Goal: Navigation & Orientation: Find specific page/section

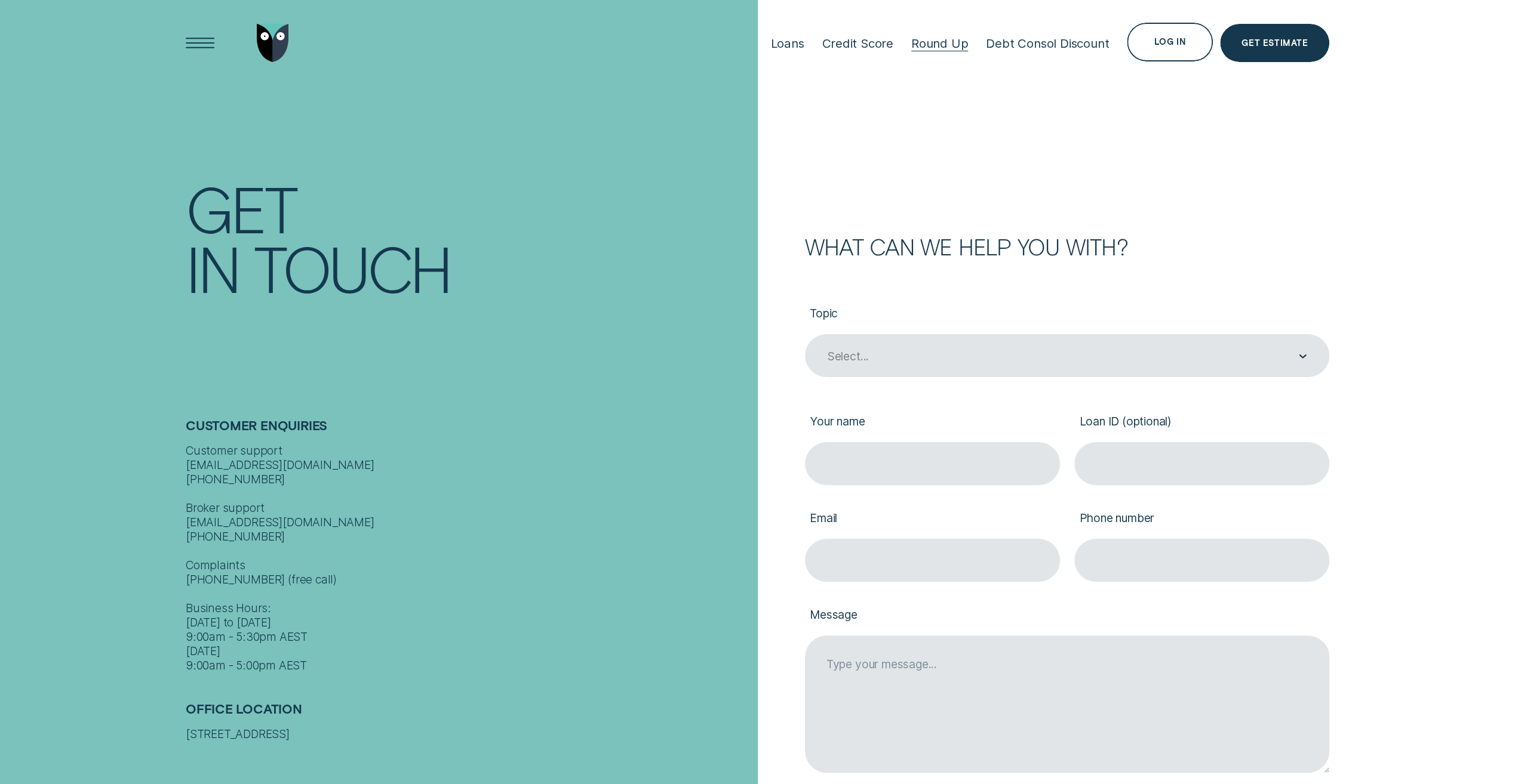
click at [945, 48] on div "Round Up" at bounding box center [939, 43] width 57 height 15
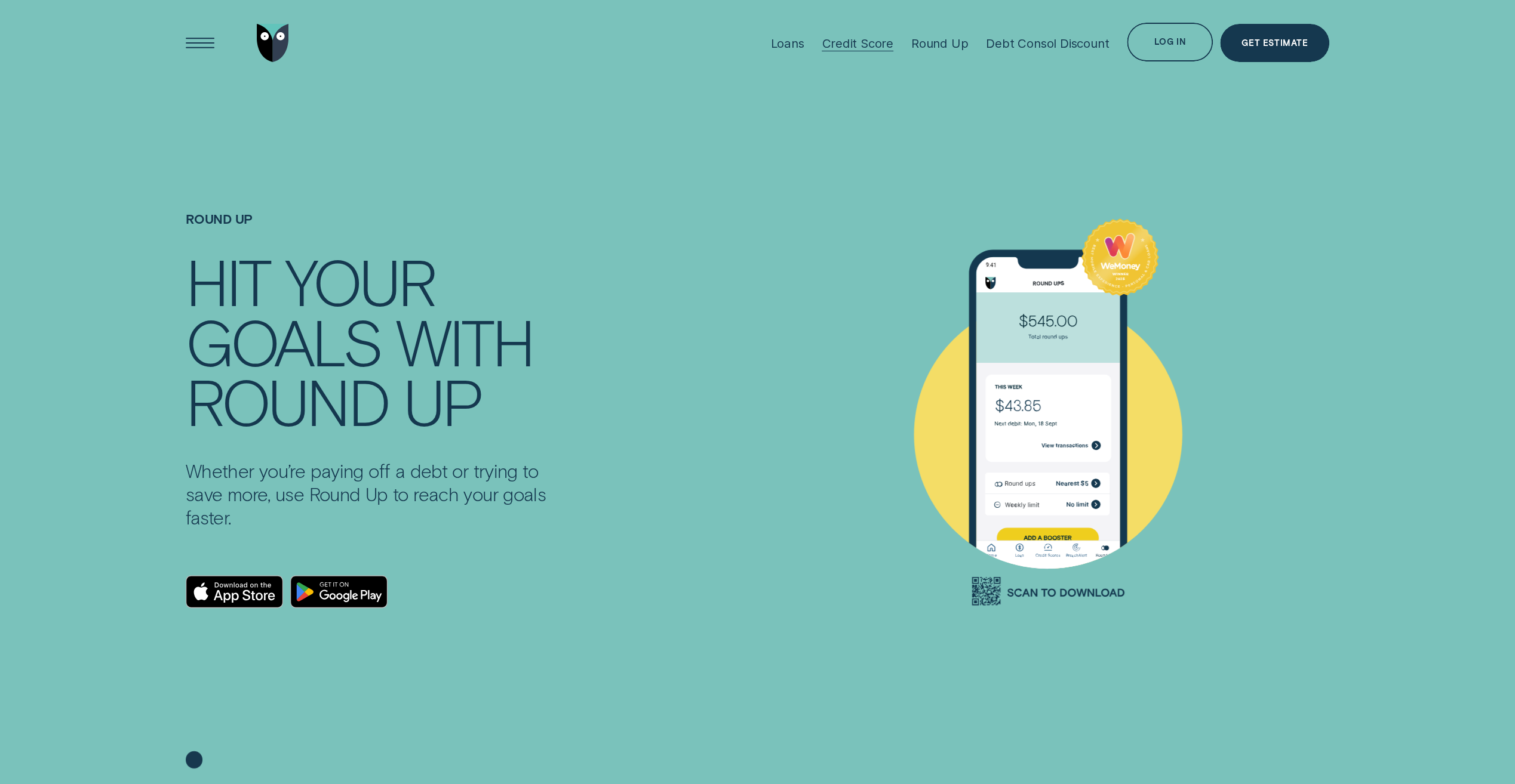
click at [863, 47] on div "Credit Score" at bounding box center [857, 43] width 72 height 15
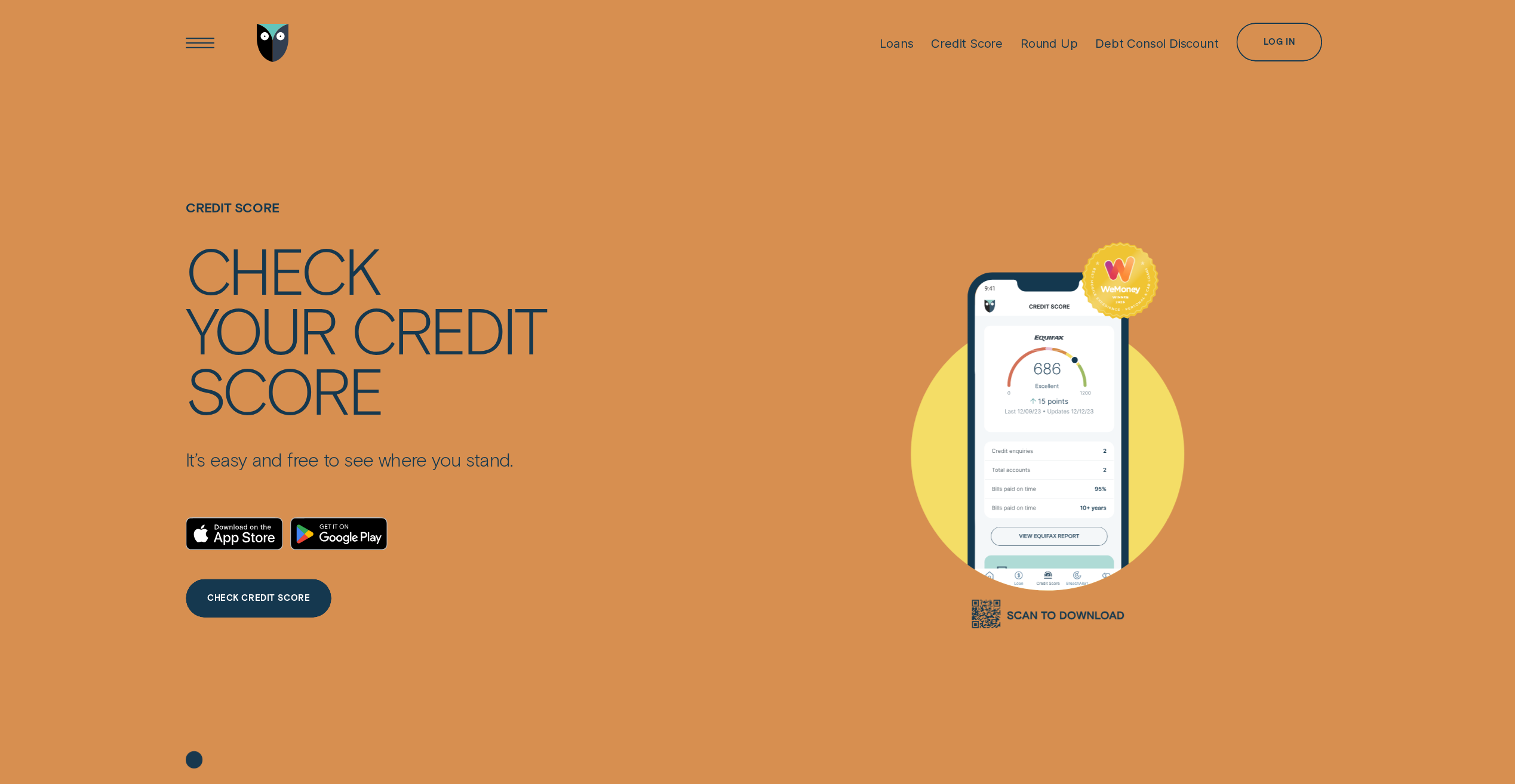
click at [876, 44] on li "Loans" at bounding box center [895, 43] width 51 height 86
click at [886, 48] on div "Loans" at bounding box center [896, 43] width 34 height 15
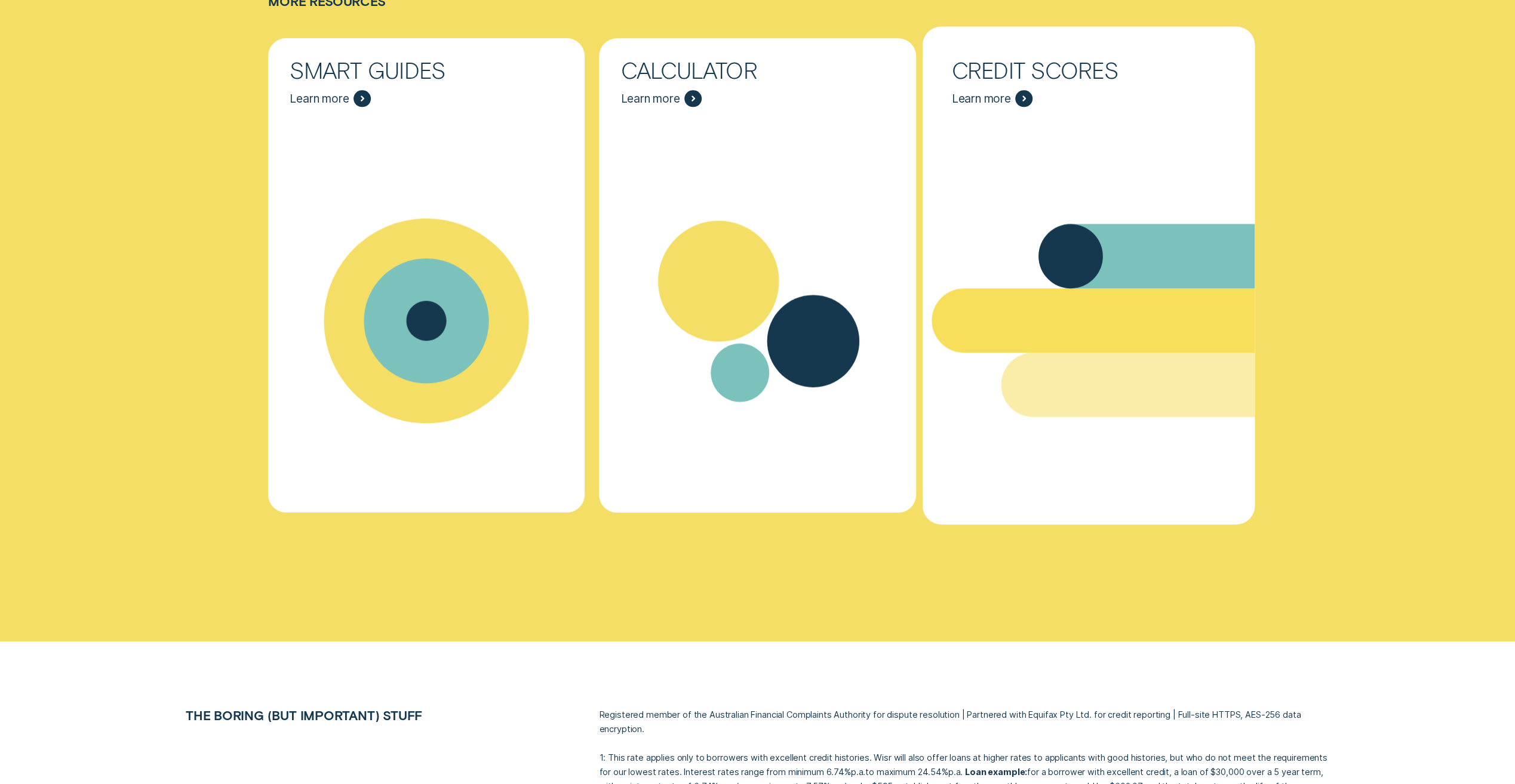
scroll to position [5729, 0]
